Goal: Task Accomplishment & Management: Manage account settings

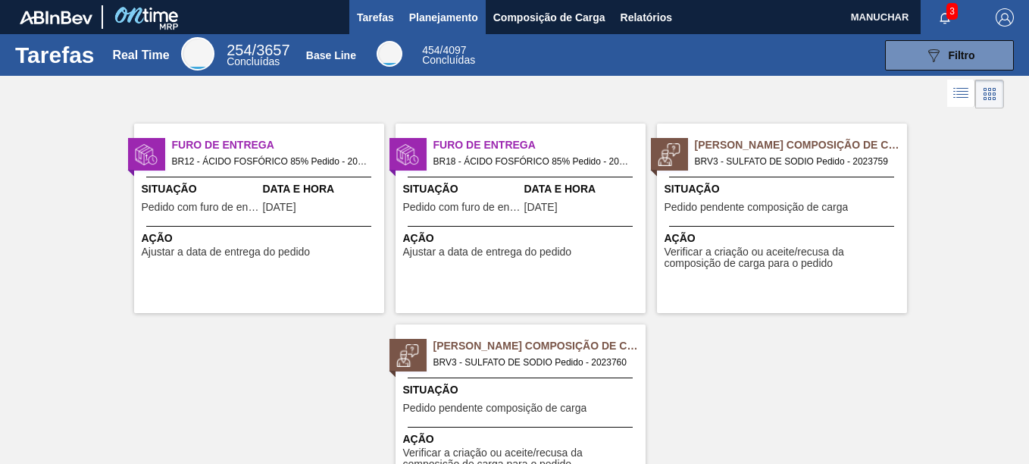
click at [458, 20] on span "Planejamento" at bounding box center [443, 17] width 69 height 18
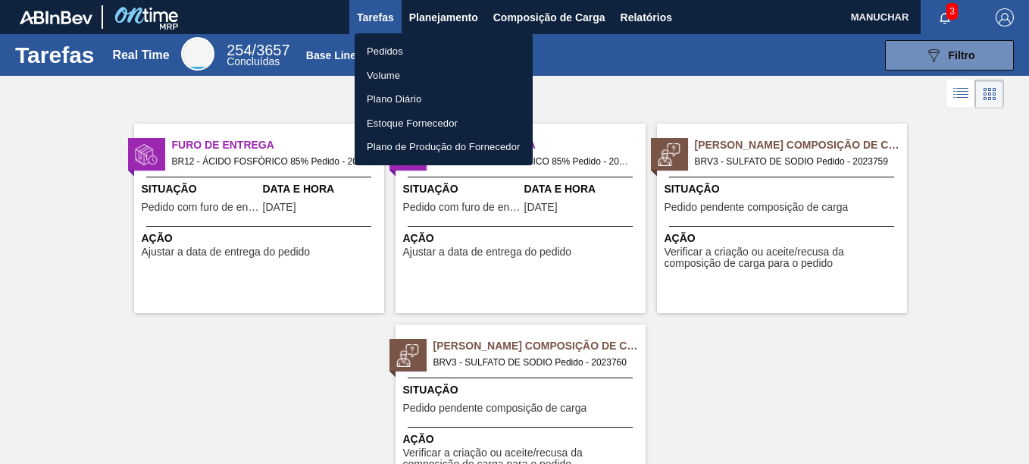
click at [448, 57] on li "Pedidos" at bounding box center [444, 51] width 178 height 24
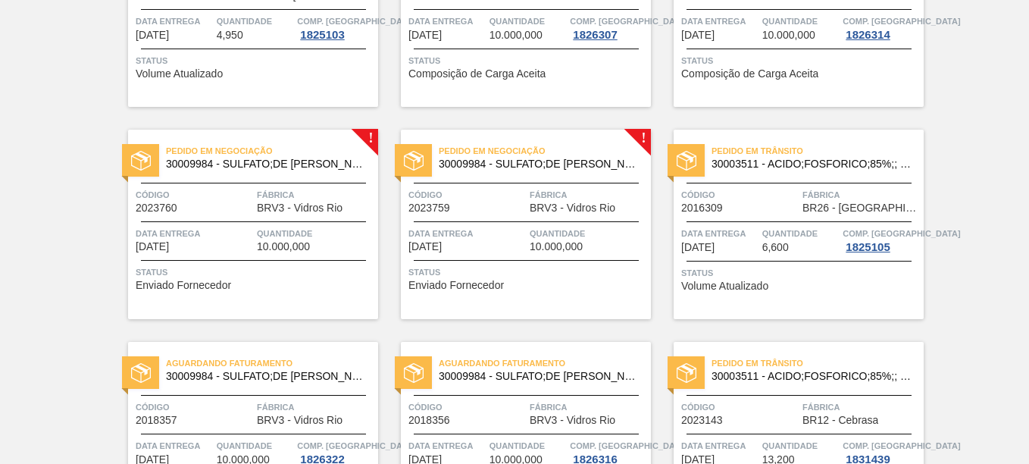
scroll to position [417, 0]
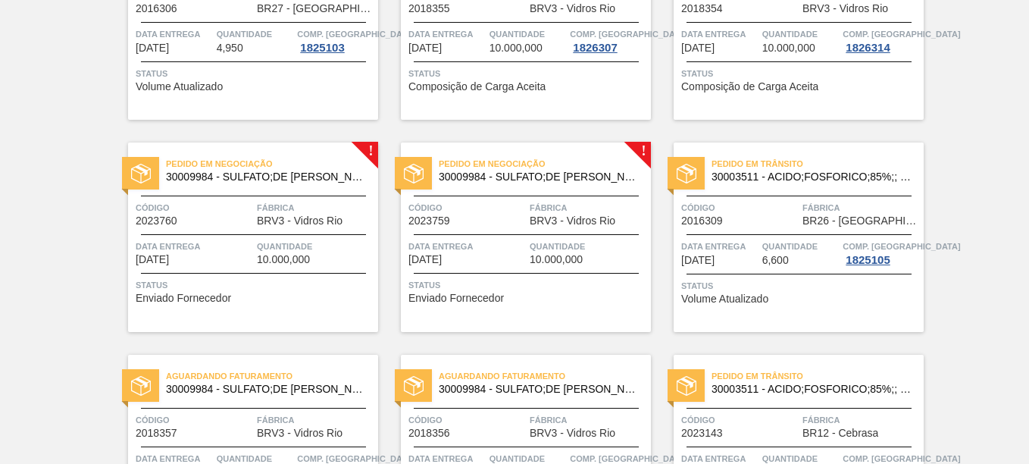
click at [315, 196] on div at bounding box center [253, 196] width 225 height 1
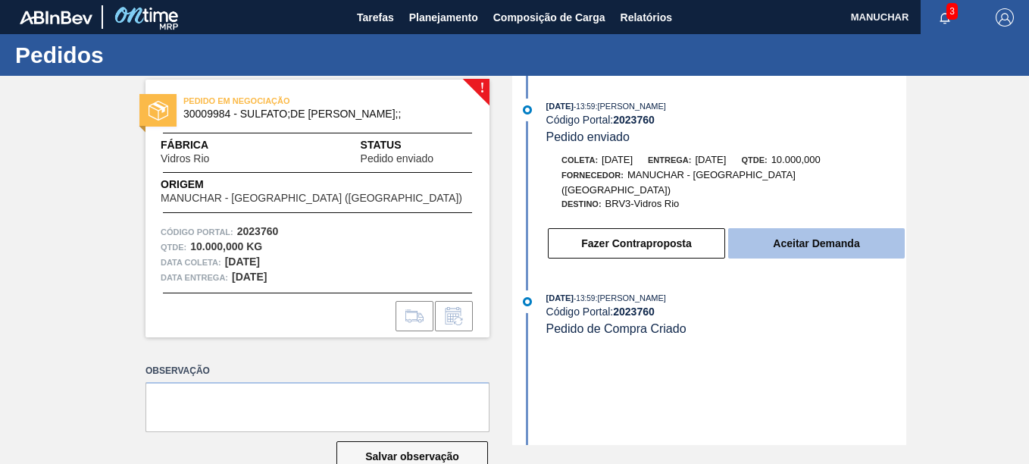
click at [817, 233] on button "Aceitar Demanda" at bounding box center [816, 243] width 177 height 30
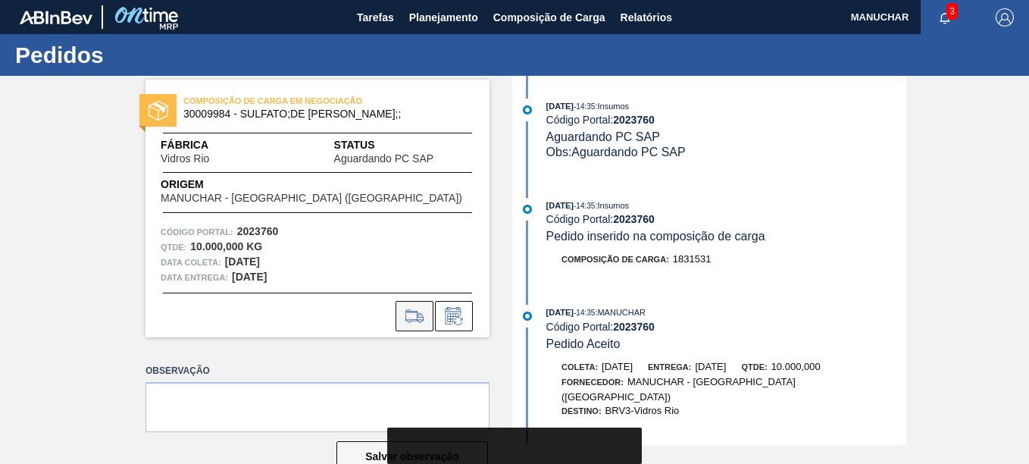
click at [410, 320] on icon at bounding box center [415, 321] width 14 height 4
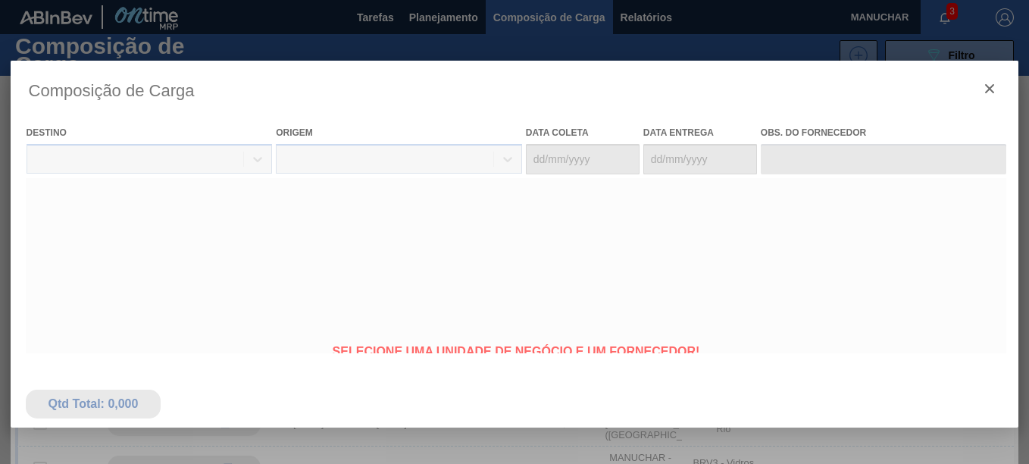
type coleta "[DATE]"
type entrega "[DATE]"
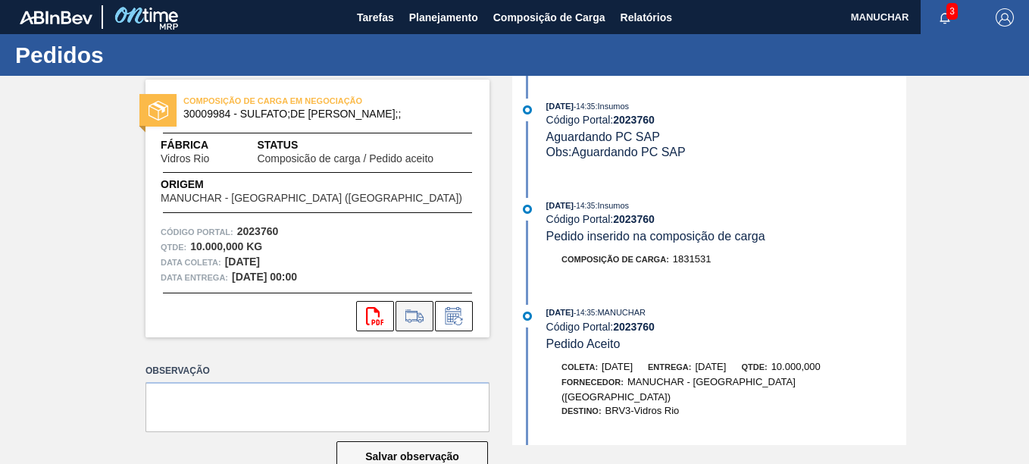
click at [416, 321] on icon at bounding box center [414, 316] width 24 height 18
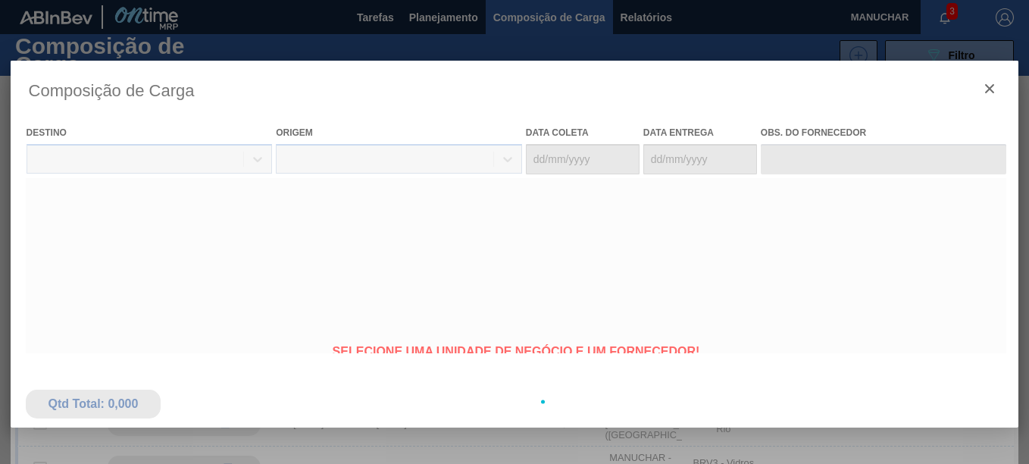
type coleta "[DATE]"
type entrega "[DATE]"
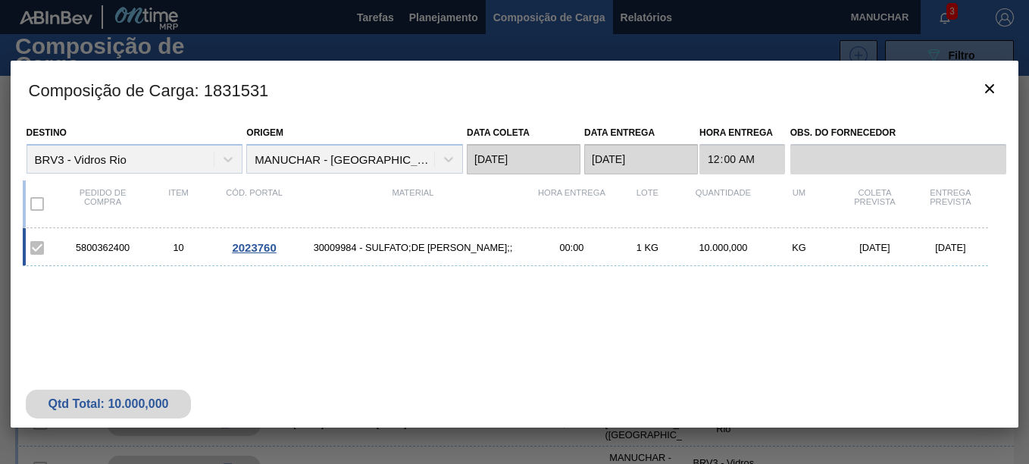
click at [99, 248] on div "5800362400" at bounding box center [103, 247] width 76 height 11
click at [99, 247] on div "5800362400" at bounding box center [103, 247] width 76 height 11
copy div "5800362400"
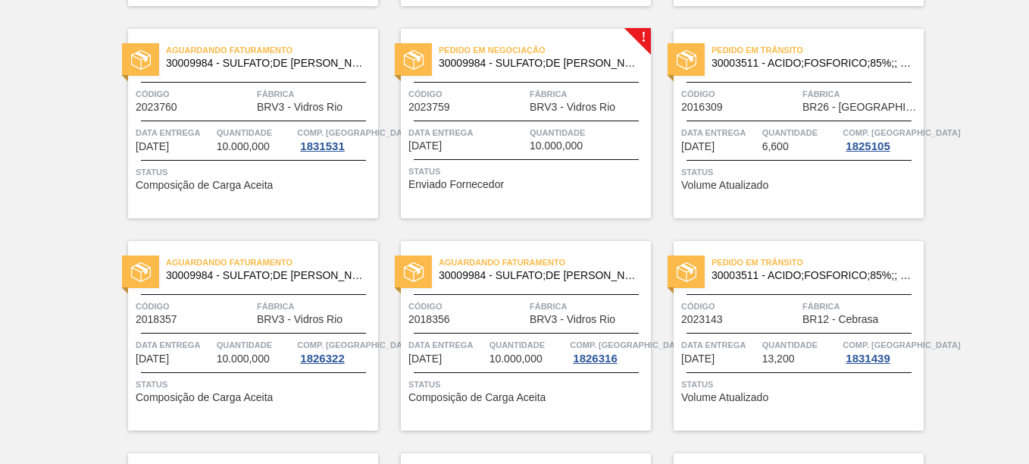
scroll to position [455, 0]
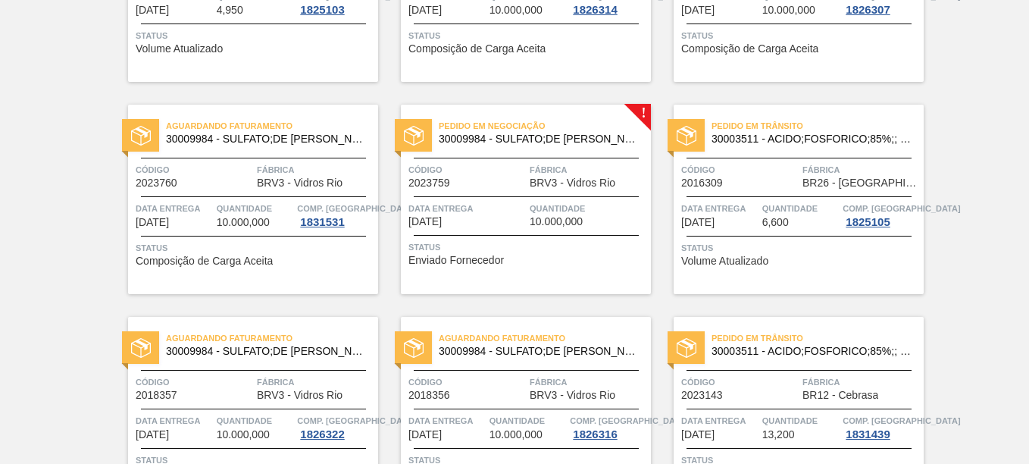
click at [641, 111] on div "Pedido em Negociação 30009984 - SULFATO;DE SODIO ANIDRO;; Código 2023759 Fábric…" at bounding box center [526, 199] width 250 height 189
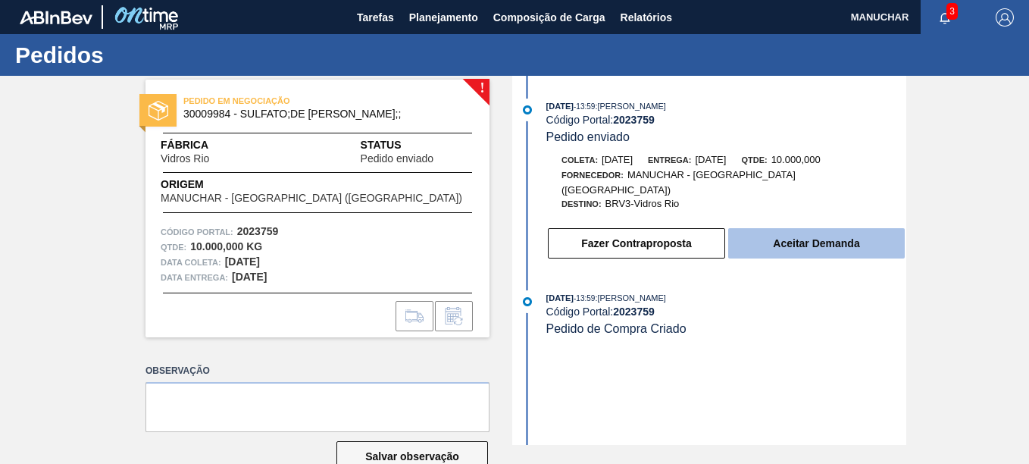
click at [837, 238] on button "Aceitar Demanda" at bounding box center [816, 243] width 177 height 30
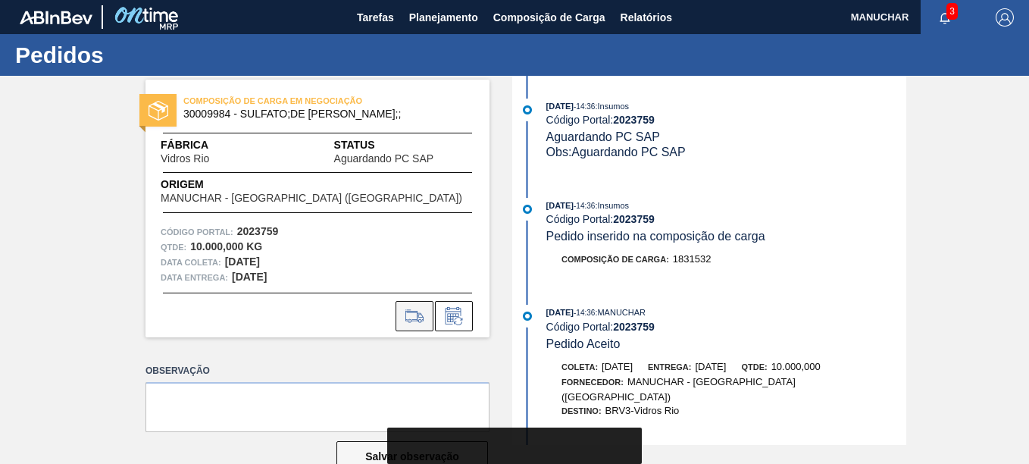
click at [412, 315] on icon at bounding box center [414, 316] width 24 height 18
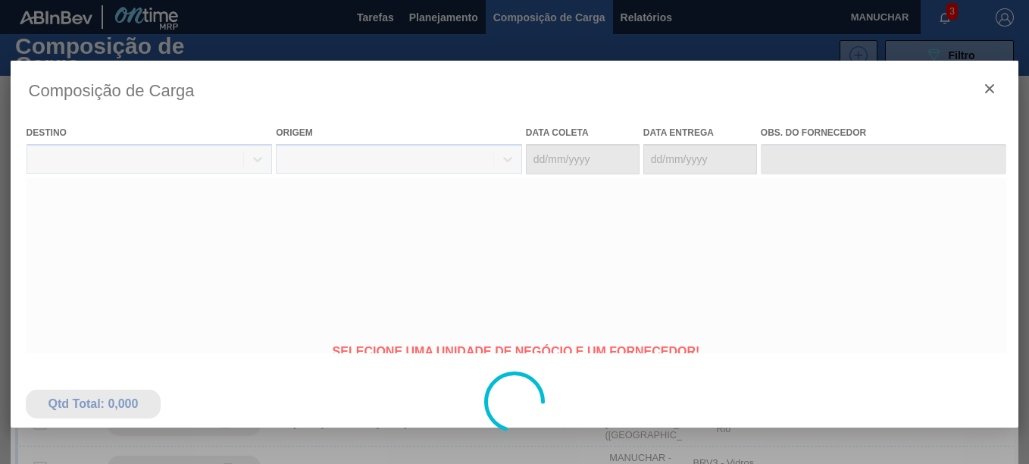
type coleta "[DATE]"
type entrega "[DATE]"
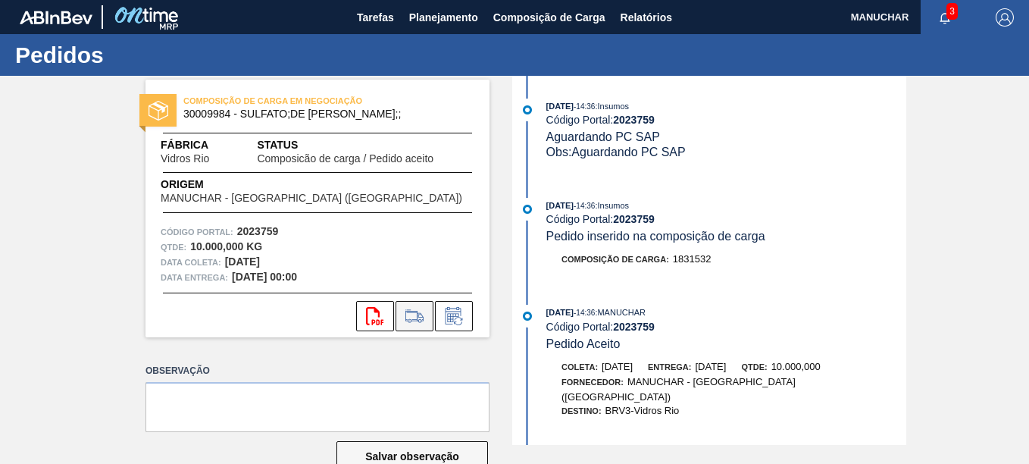
click at [422, 313] on icon at bounding box center [414, 316] width 24 height 18
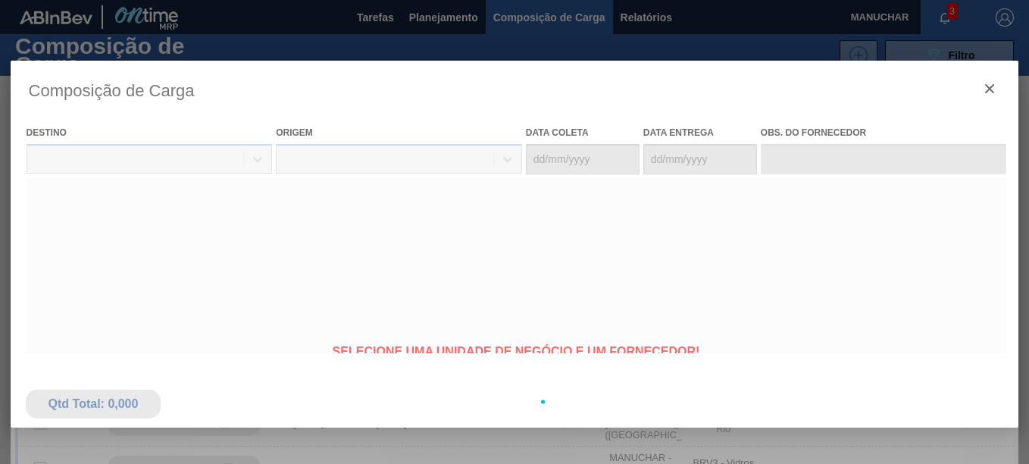
type coleta "[DATE]"
type entrega "[DATE]"
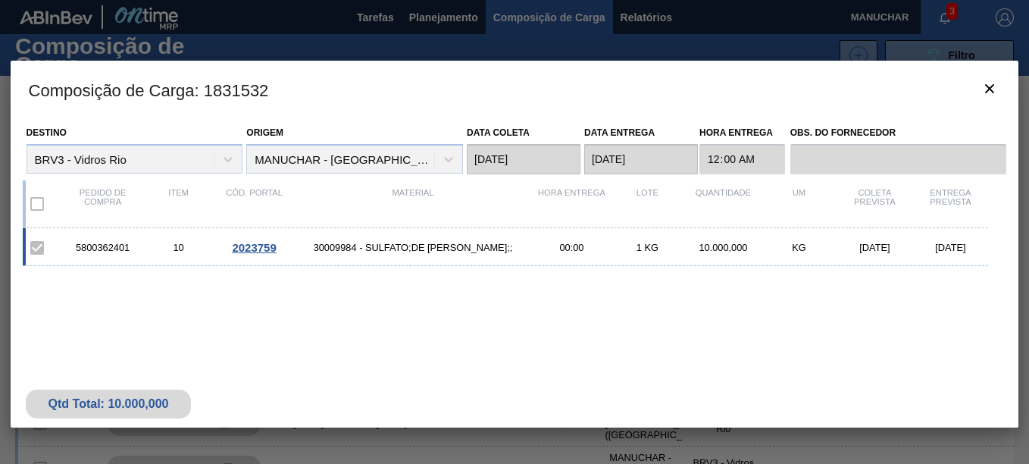
click at [105, 246] on div "5800362401" at bounding box center [103, 247] width 76 height 11
copy div "5800362401"
